Goal: Transaction & Acquisition: Obtain resource

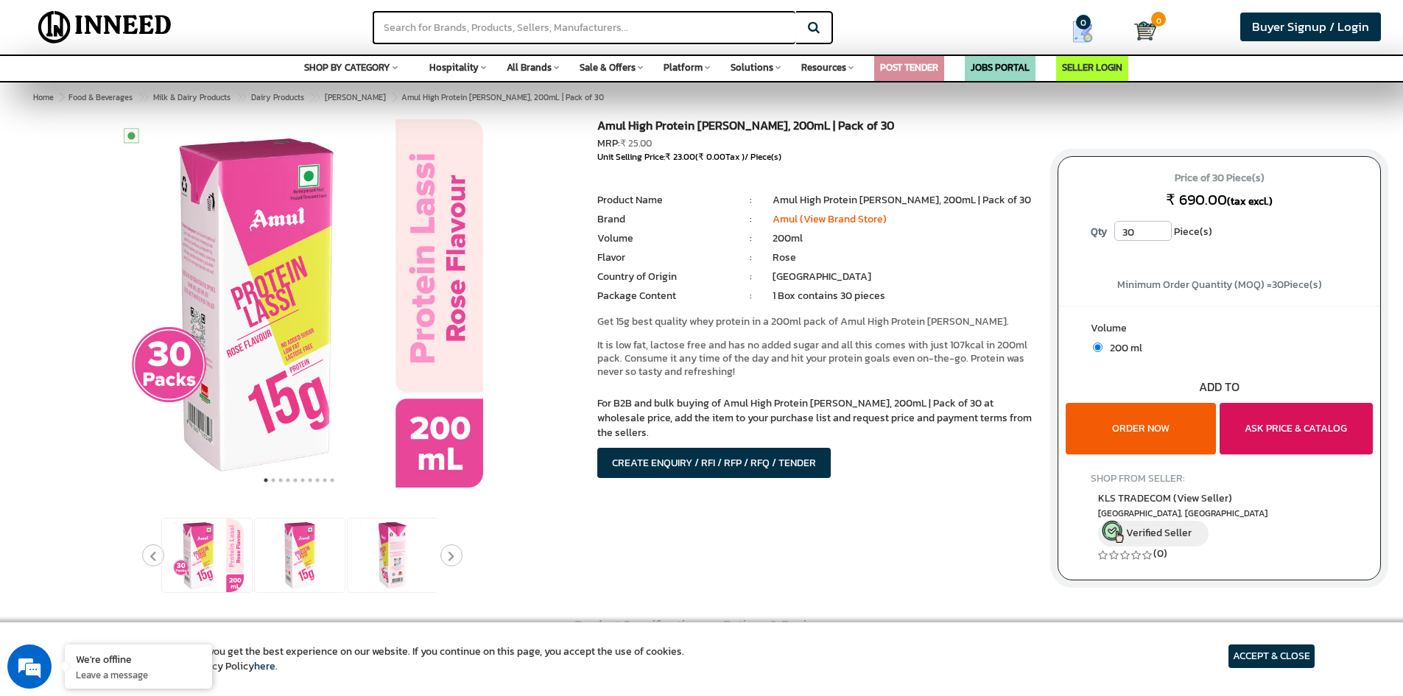
click at [1262, 428] on button "ASK PRICE & CATALOG" at bounding box center [1295, 429] width 153 height 52
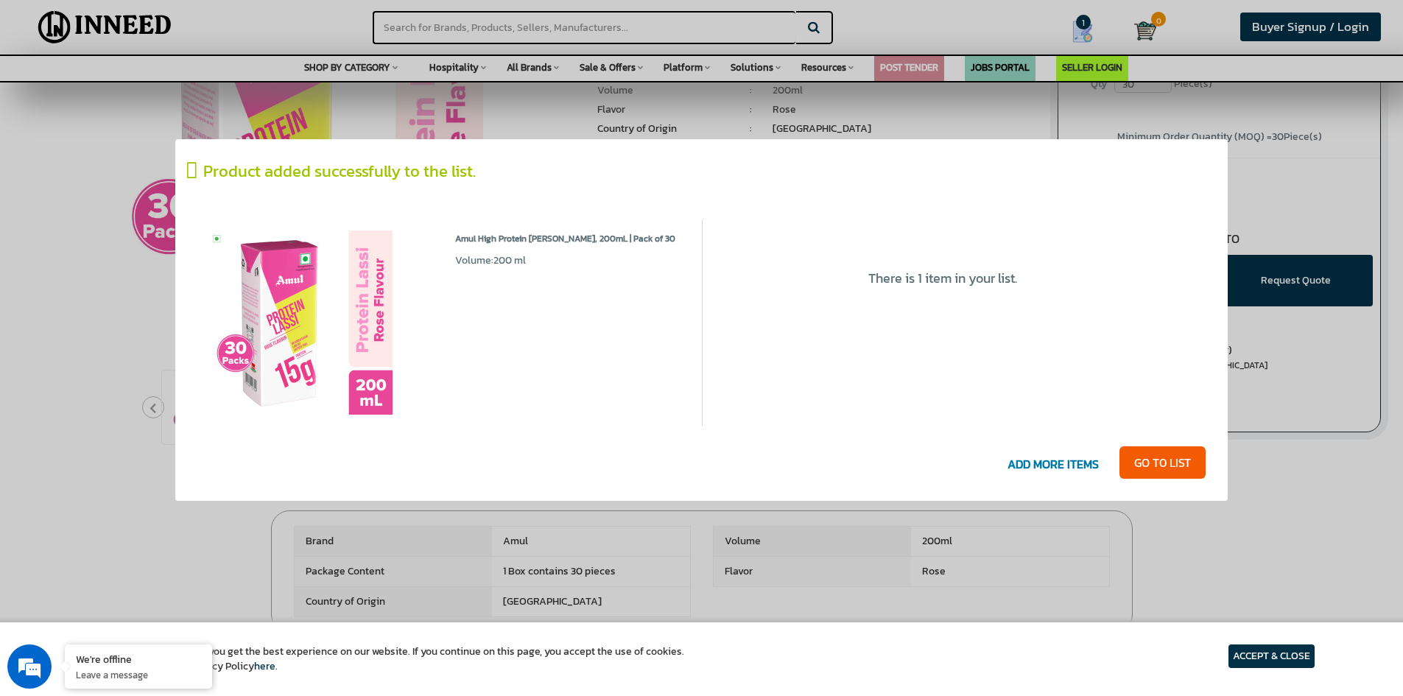
scroll to position [147, 0]
click at [1160, 464] on link "GO T0 LIST" at bounding box center [1162, 462] width 86 height 32
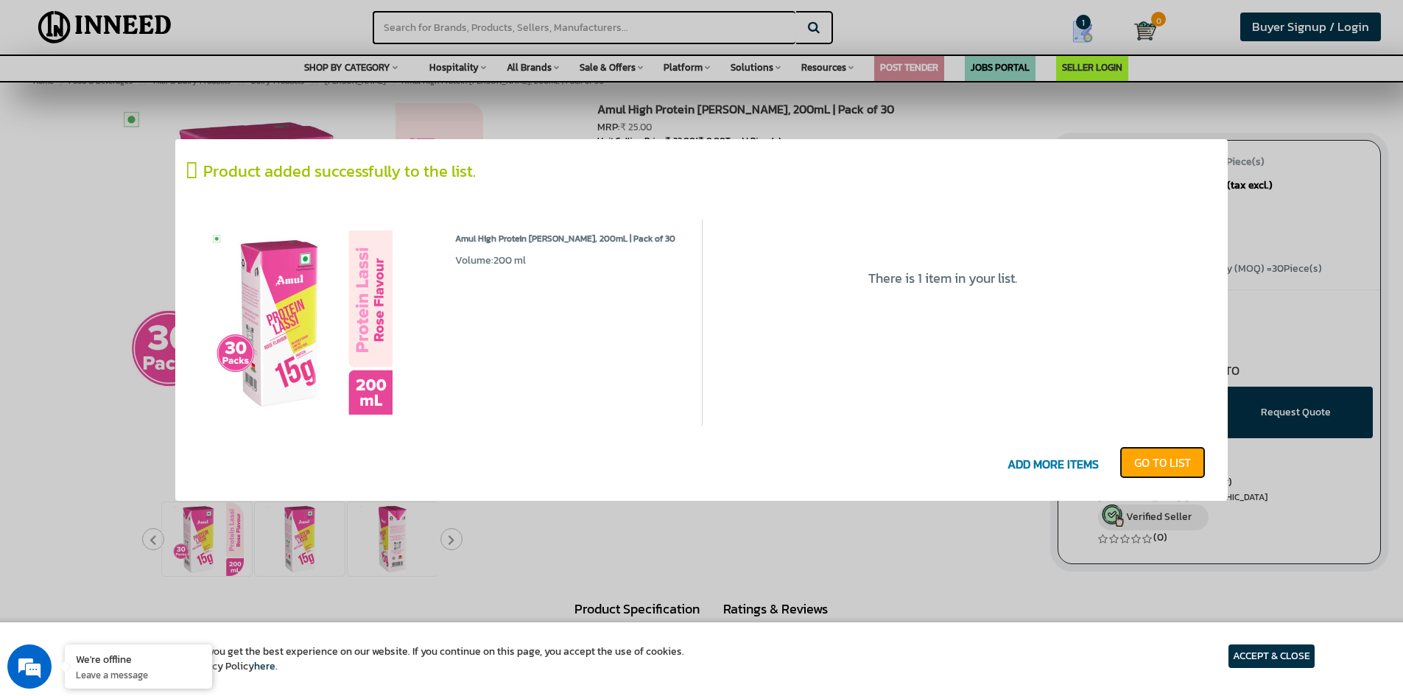
scroll to position [0, 0]
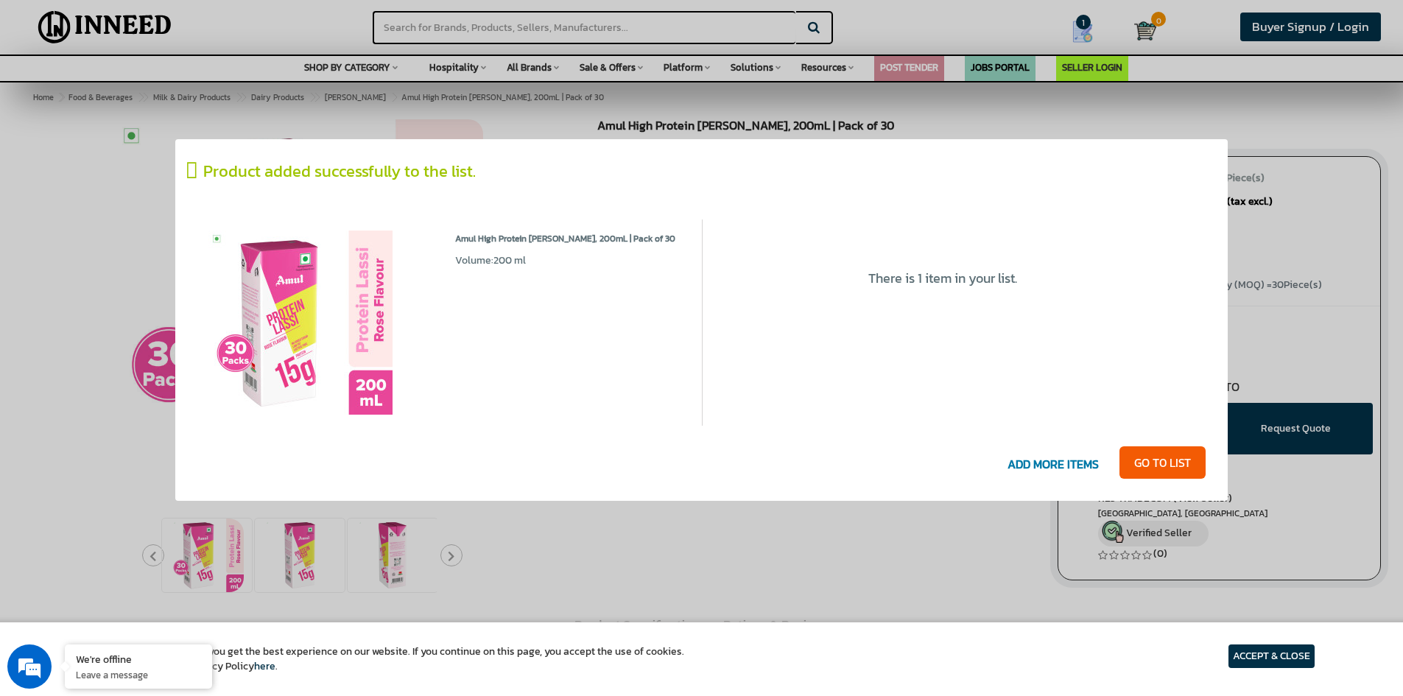
click at [1311, 482] on div at bounding box center [701, 348] width 1403 height 696
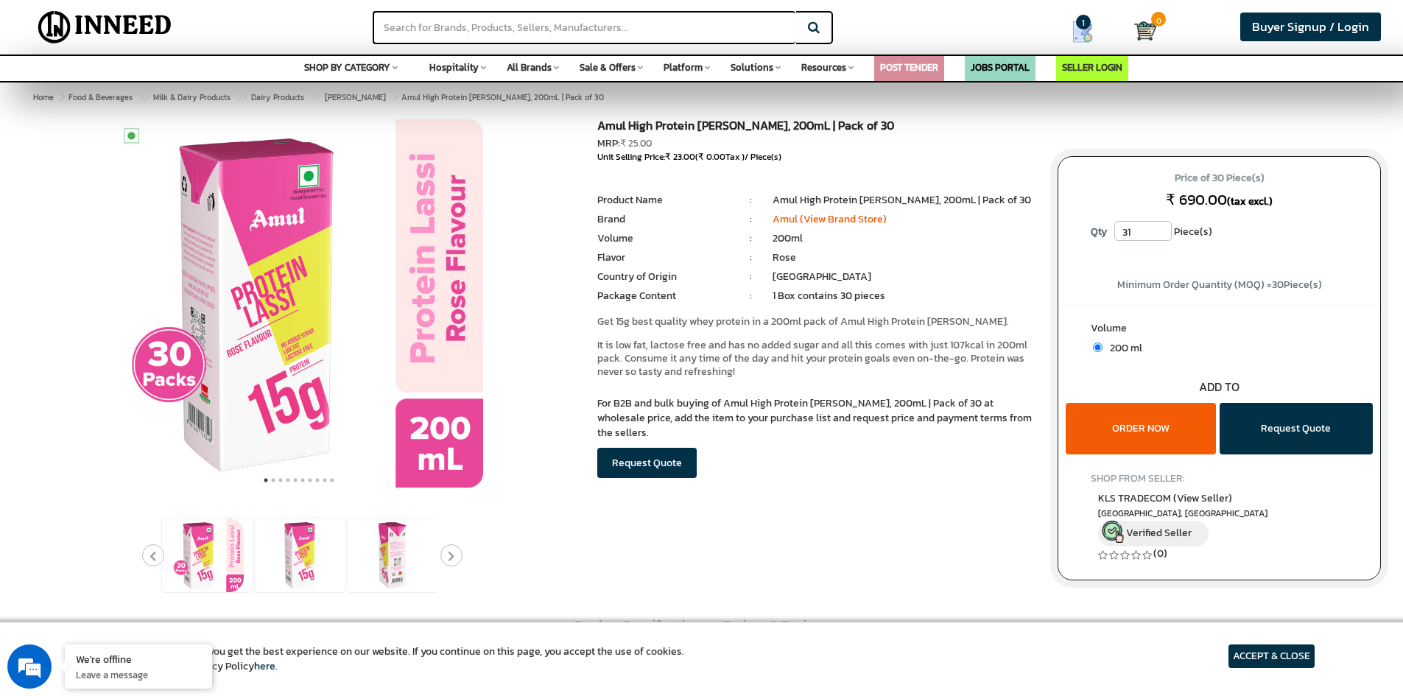
drag, startPoint x: 1157, startPoint y: 228, endPoint x: 1133, endPoint y: 229, distance: 24.3
click at [1133, 229] on input "31" at bounding box center [1142, 231] width 57 height 20
click at [1165, 224] on input "32" at bounding box center [1142, 231] width 57 height 20
click at [1165, 224] on input "33" at bounding box center [1142, 231] width 57 height 20
click at [1165, 224] on input "34" at bounding box center [1142, 231] width 57 height 20
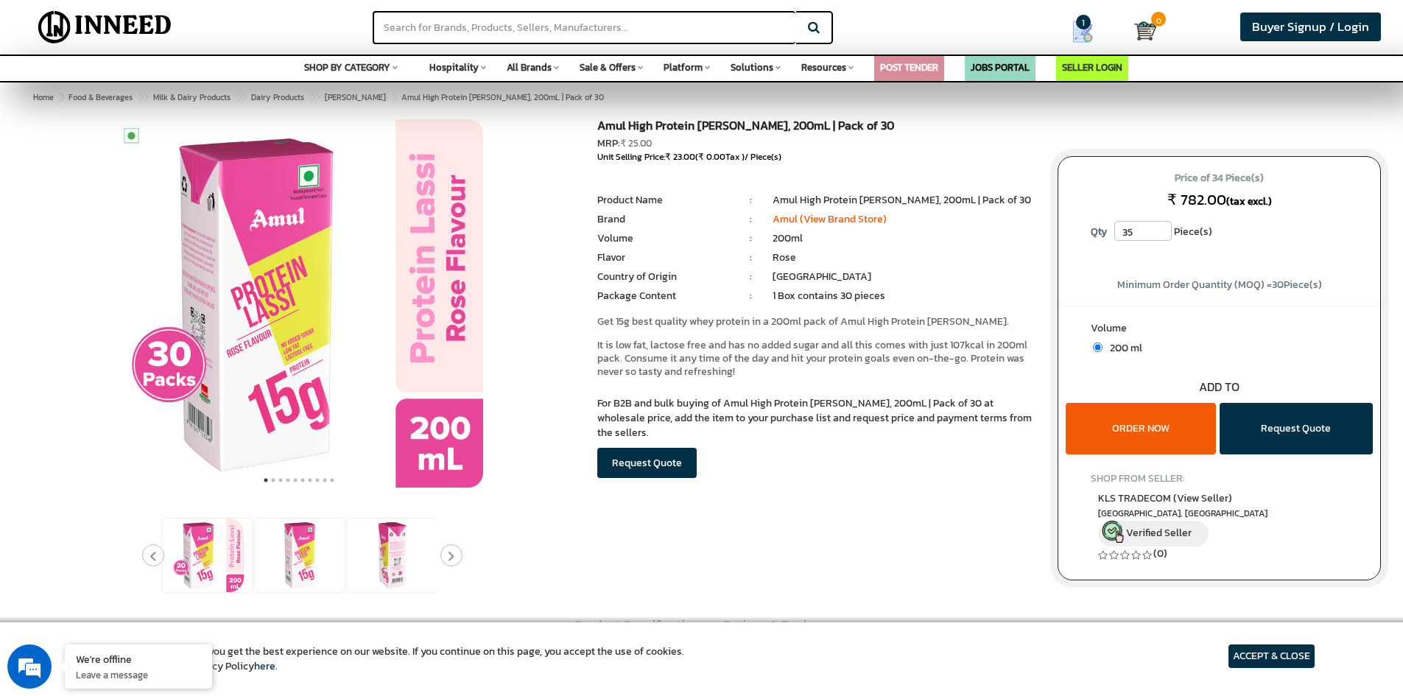
click at [1165, 224] on input "35" at bounding box center [1142, 231] width 57 height 20
drag, startPoint x: 1139, startPoint y: 237, endPoint x: 1065, endPoint y: 225, distance: 74.7
click at [1065, 225] on div "Price of 35 Piece(s) ₹ 805.00 (tax excl.) Qty 35 Piece(s)" at bounding box center [1219, 211] width 322 height 108
type input "60"
click at [1262, 264] on div "Price of 35 Piece(s) ₹ 805.00 (tax excl.) Qty 60 Piece(s)" at bounding box center [1219, 211] width 322 height 108
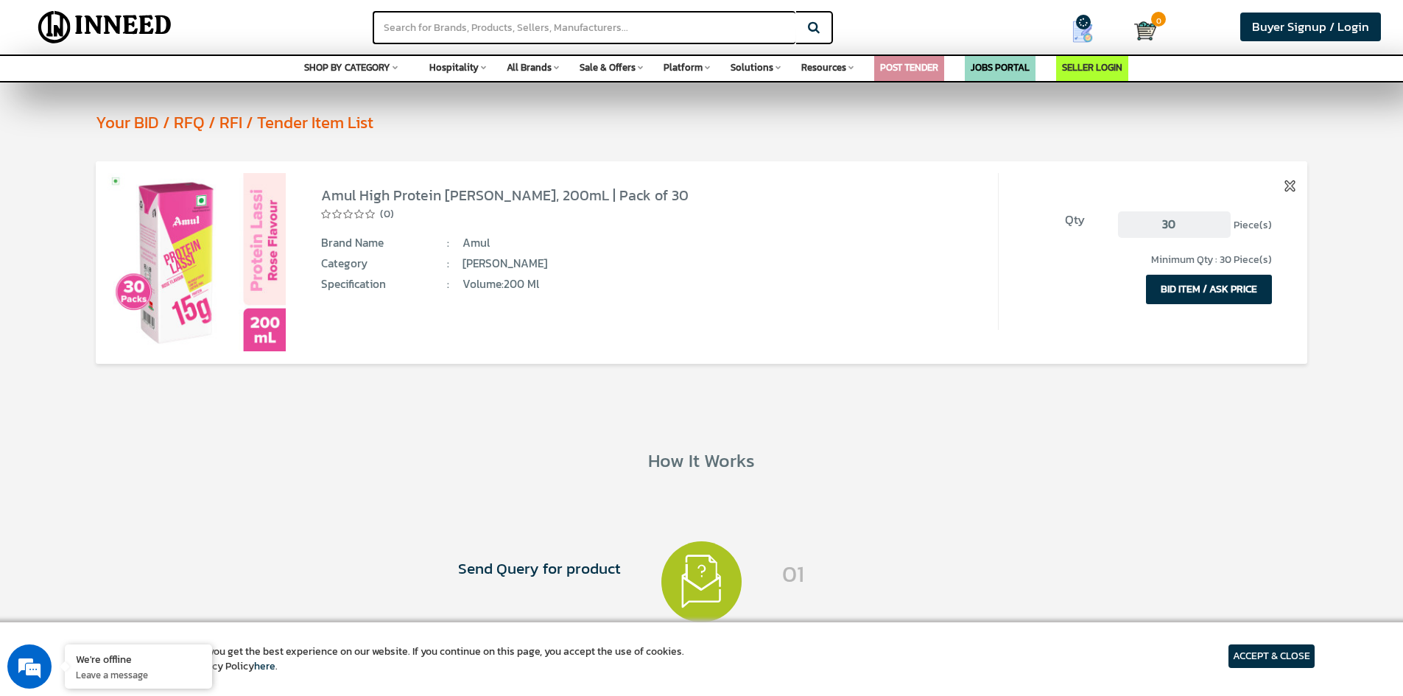
drag, startPoint x: 1198, startPoint y: 231, endPoint x: 1085, endPoint y: 247, distance: 113.7
click at [1085, 247] on div "Qty 30 Piece(s) Minimum Qty : 30 Piece(s) BID ITEM / ASK PRICE" at bounding box center [1146, 251] width 297 height 157
type input "60"
click at [1151, 376] on div "Amul High Protein [PERSON_NAME], 200mL | Pack of 30" at bounding box center [702, 270] width 1212 height 219
click at [1244, 297] on button "BID ITEM / ASK PRICE" at bounding box center [1209, 289] width 126 height 29
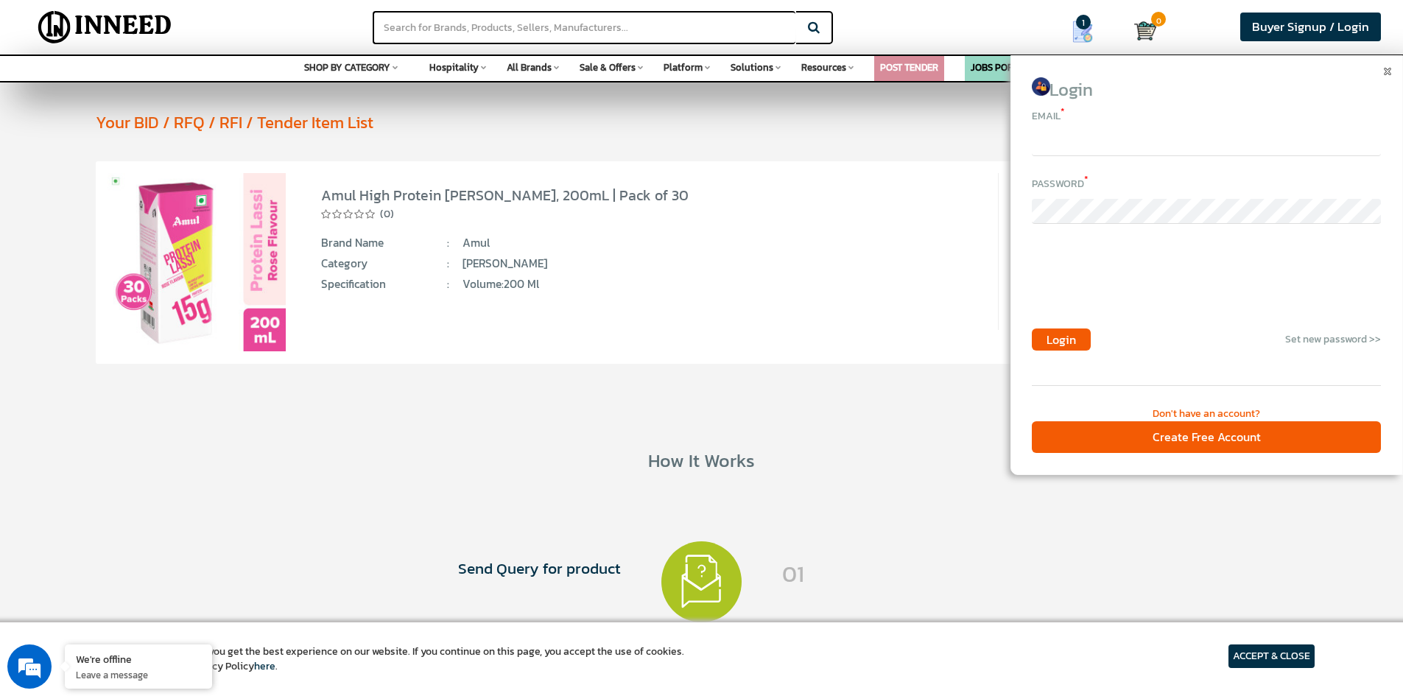
click at [1112, 149] on input "email" at bounding box center [1205, 143] width 349 height 25
type input "MOGHAADITYA7@GMAIL.COM"
click at [1227, 343] on div "Login Set new password >>" at bounding box center [1205, 339] width 349 height 22
click at [953, 233] on div "Amul High Protein Rose Lassi, 200mL | Pack of 30 (0) Brand Name : :" at bounding box center [642, 251] width 713 height 157
drag, startPoint x: 1390, startPoint y: 72, endPoint x: 1336, endPoint y: 69, distance: 53.8
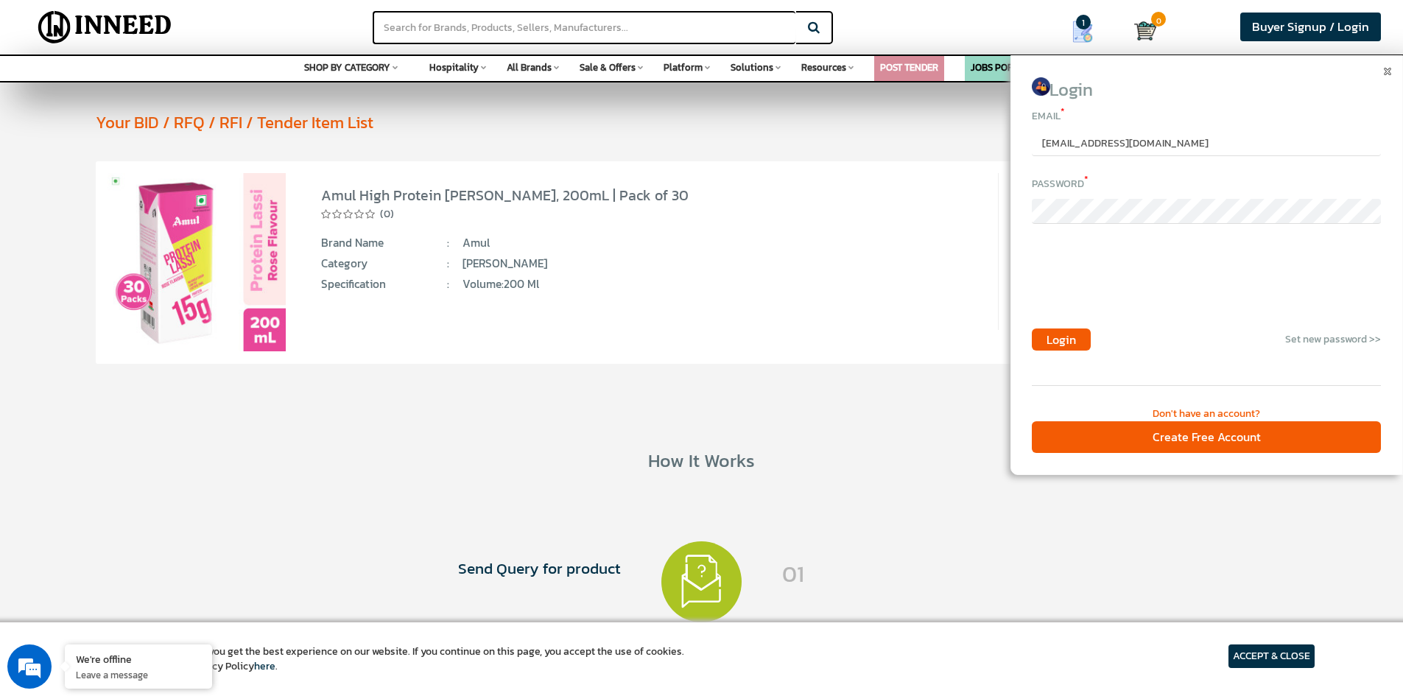
click at [1390, 72] on img at bounding box center [1386, 71] width 7 height 7
